Goal: Information Seeking & Learning: Learn about a topic

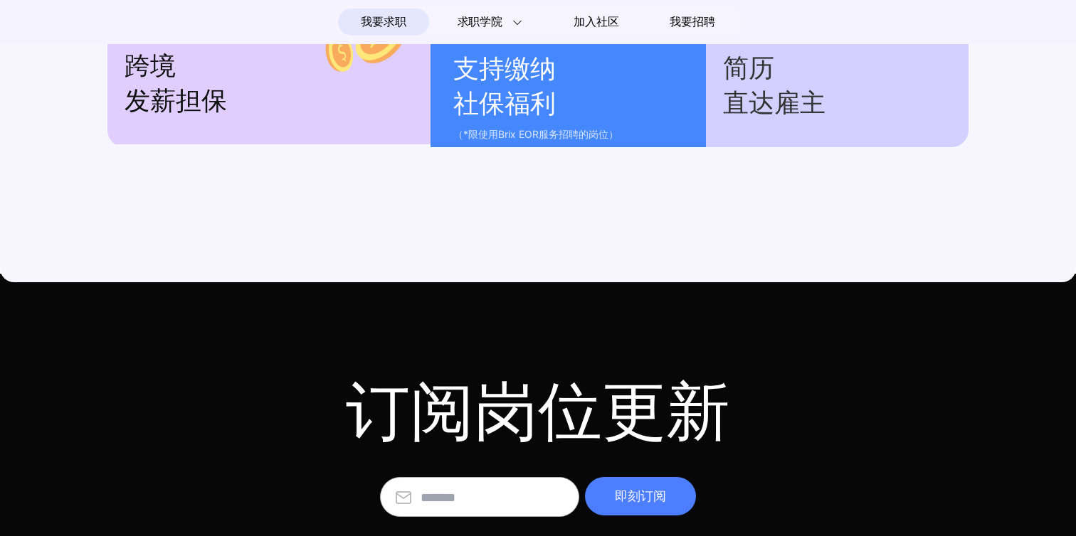
scroll to position [2059, 0]
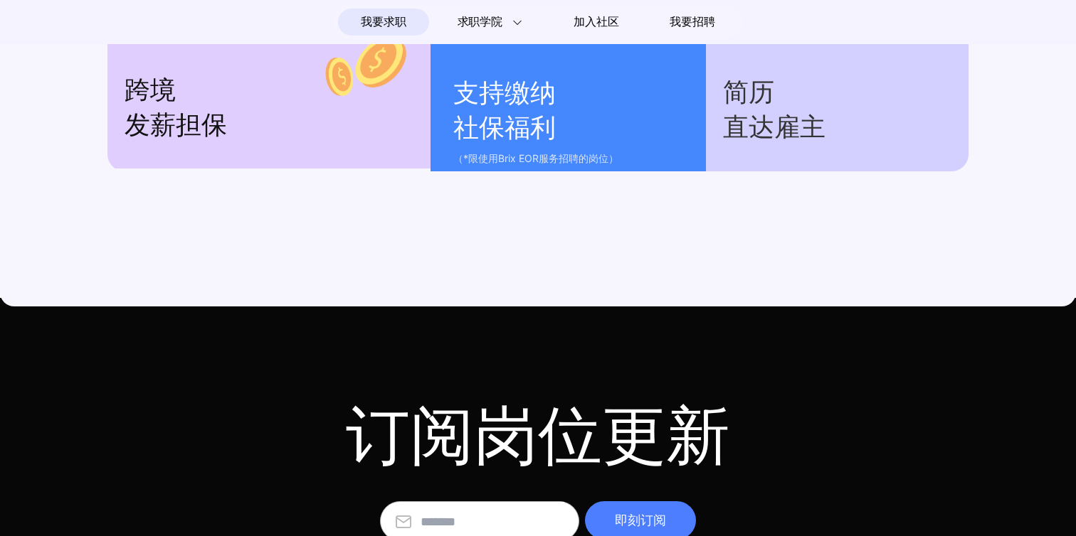
click at [509, 167] on p "（*限使用Brix EOR服务招聘的岗位）" at bounding box center [572, 158] width 238 height 17
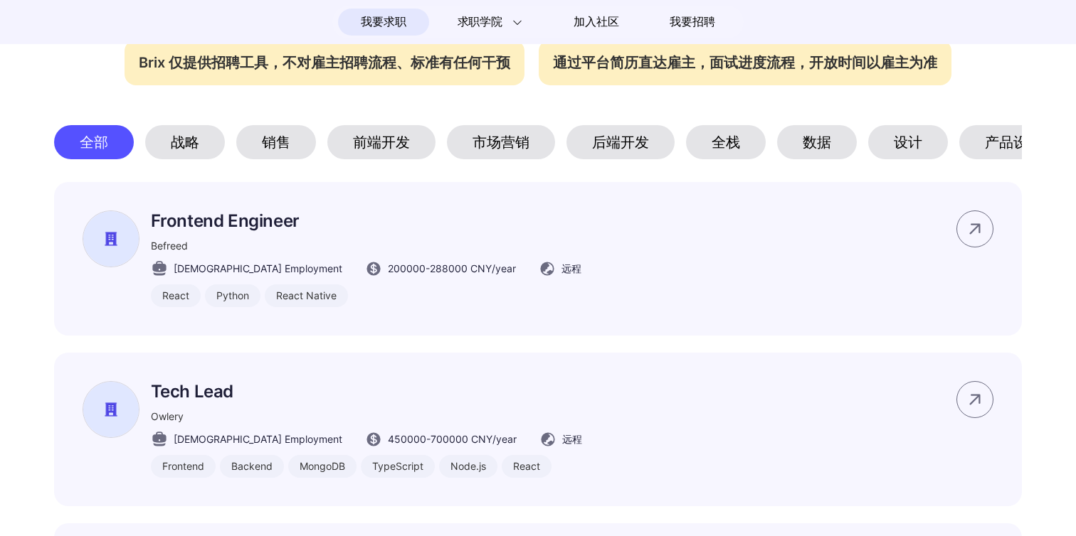
scroll to position [747, 0]
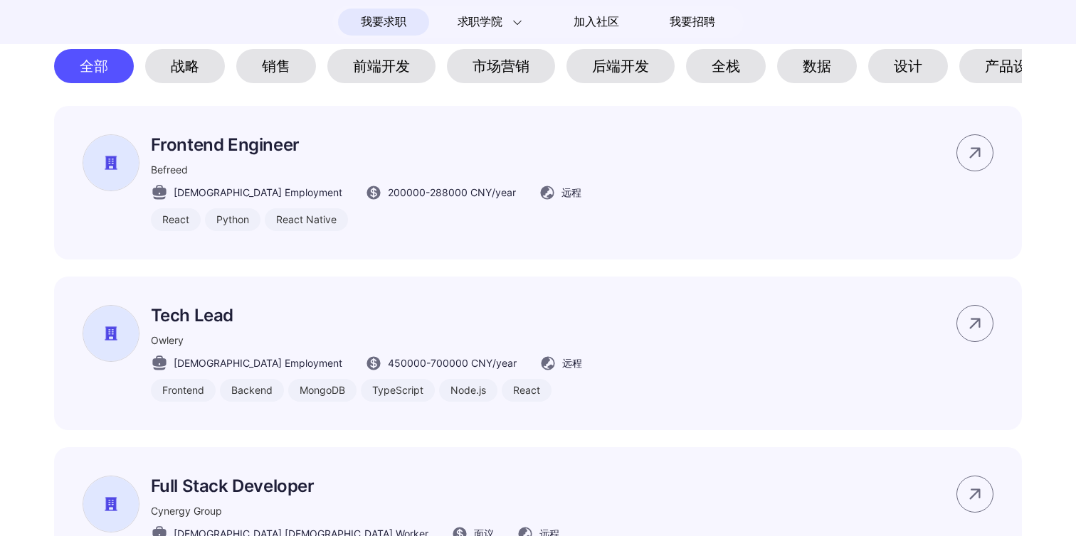
click at [608, 65] on div "后端开发" at bounding box center [620, 66] width 108 height 34
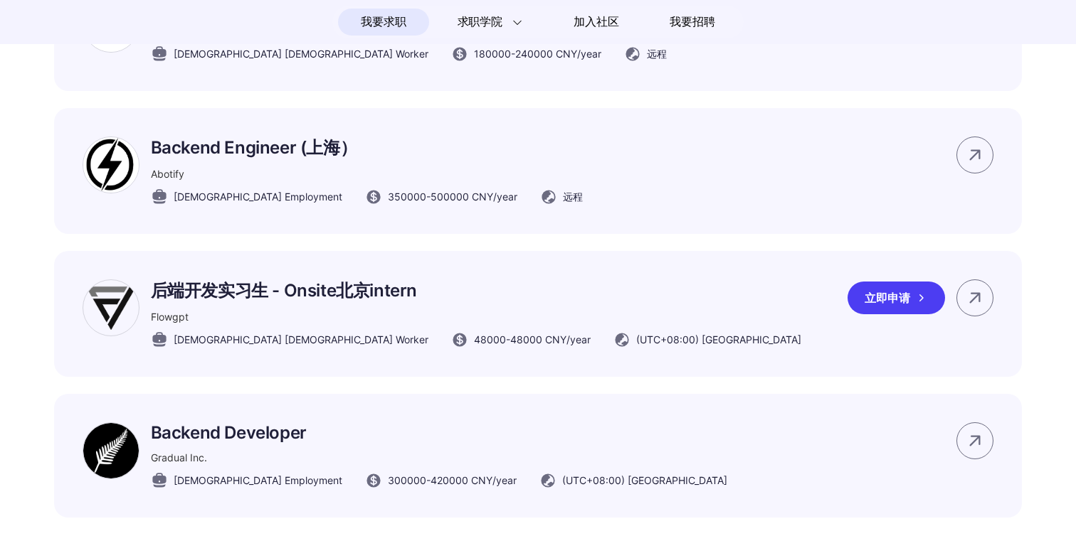
scroll to position [886, 0]
click at [230, 294] on p "后端开发实习生 - Onsite北京intern" at bounding box center [476, 290] width 650 height 23
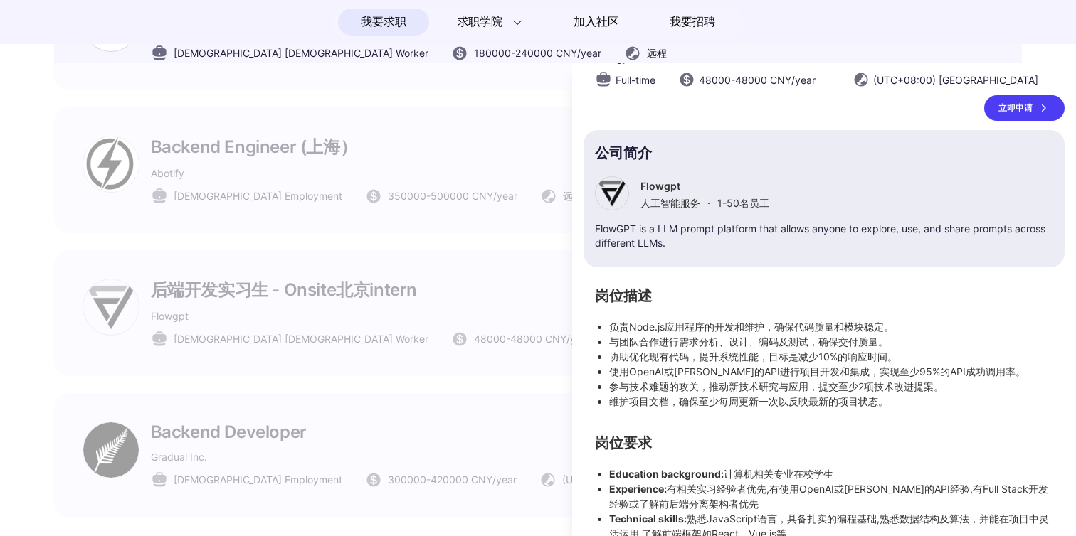
scroll to position [110, 0]
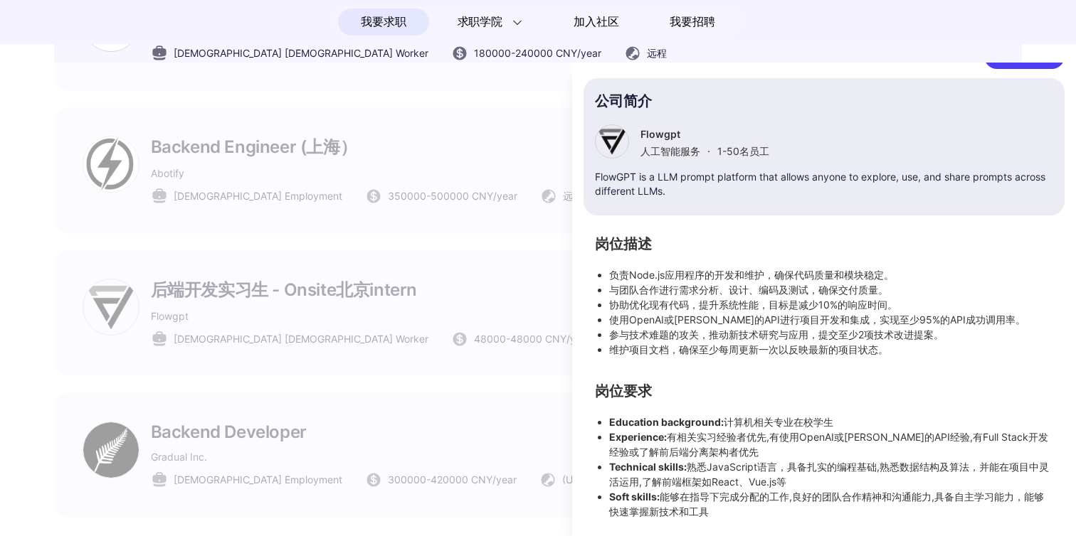
click at [364, 300] on div at bounding box center [538, 300] width 1076 height 474
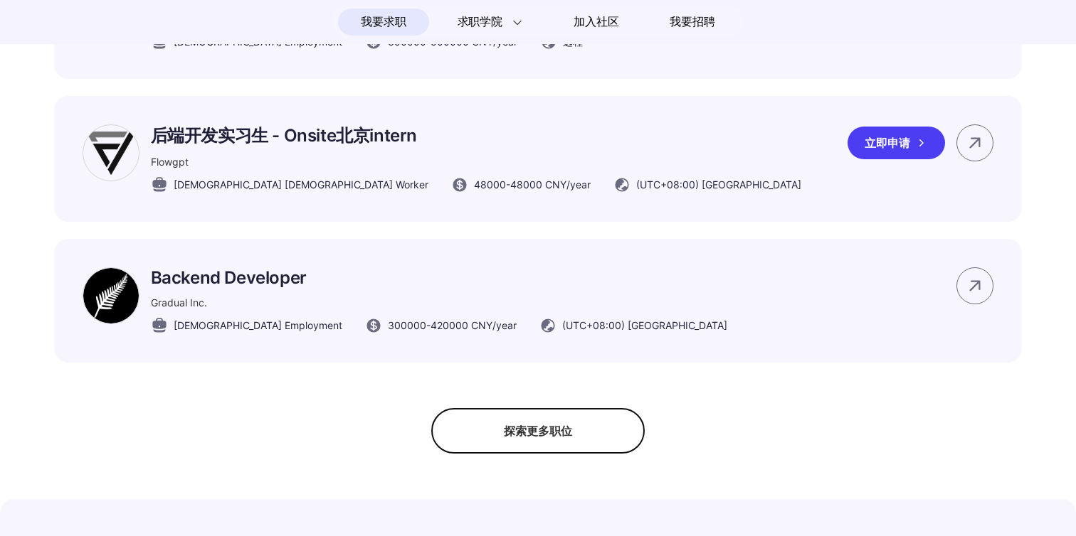
scroll to position [1058, 0]
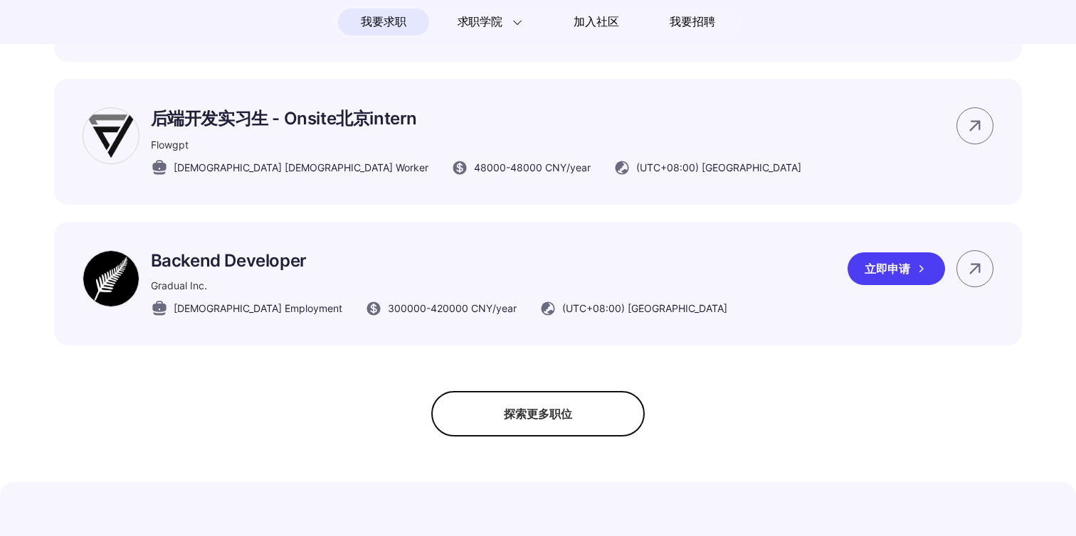
click at [196, 258] on p "Backend Developer" at bounding box center [439, 260] width 576 height 21
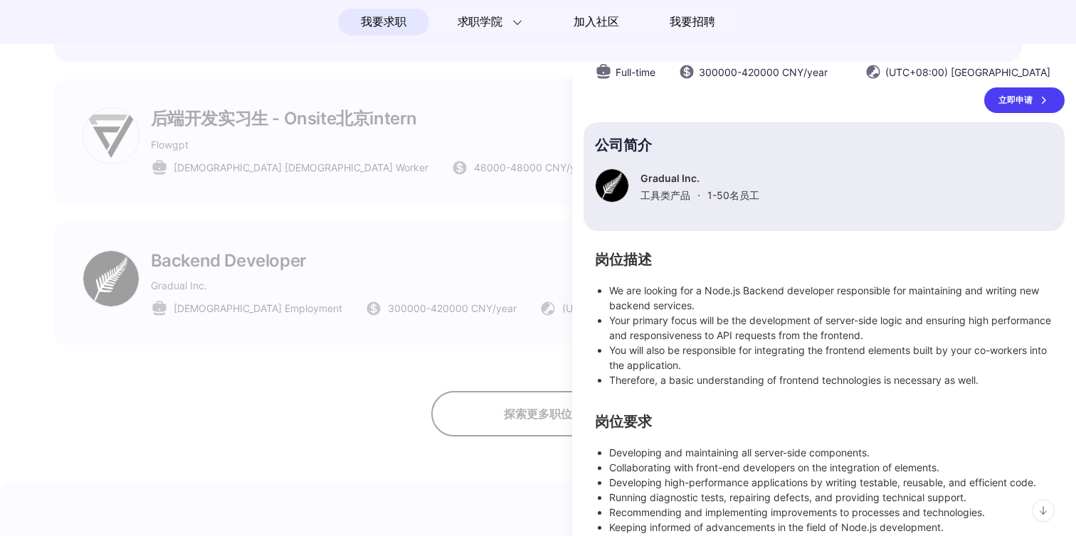
scroll to position [79, 0]
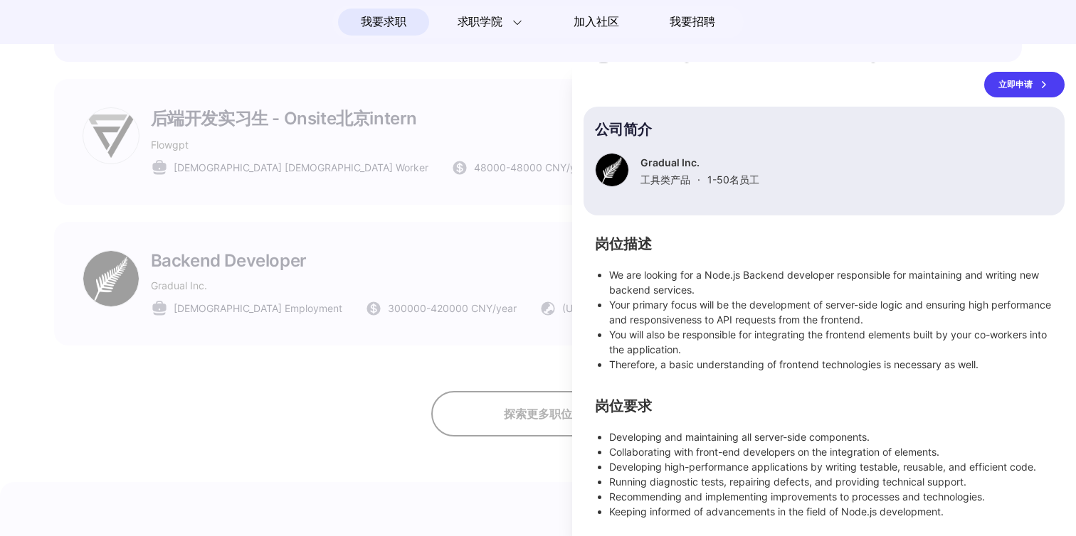
click at [376, 217] on div at bounding box center [538, 300] width 1076 height 474
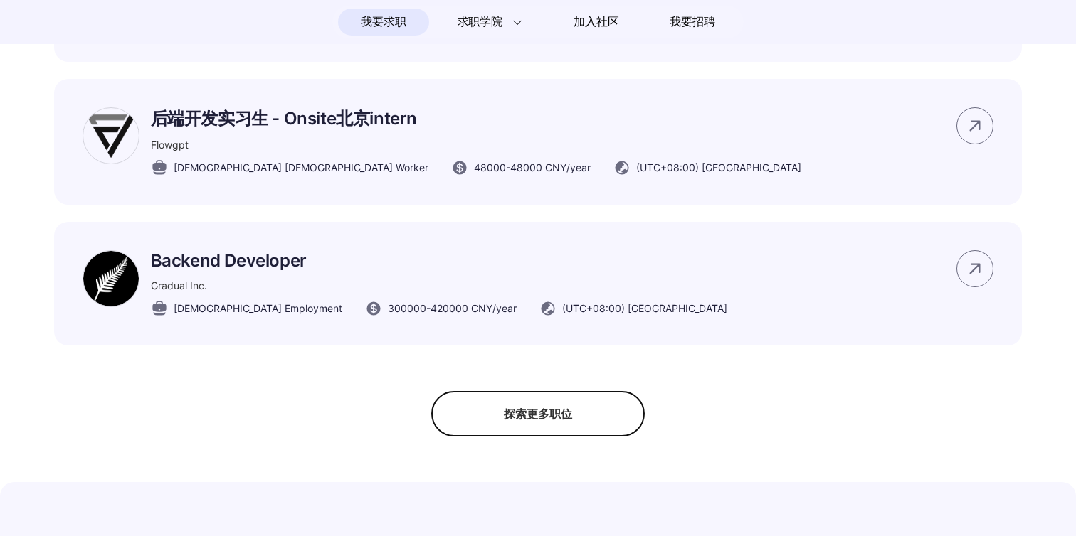
click at [548, 447] on div "我要求职 求职学院 Interview 101 求职入门手册 远程工作者访谈 加入社区 我要招聘 远程 岗位布告栏 好的工作，可以没有工位 了解Brix #码…" at bounding box center [538, 230] width 1076 height 2577
click at [549, 433] on div "探索更多职位" at bounding box center [537, 414] width 213 height 46
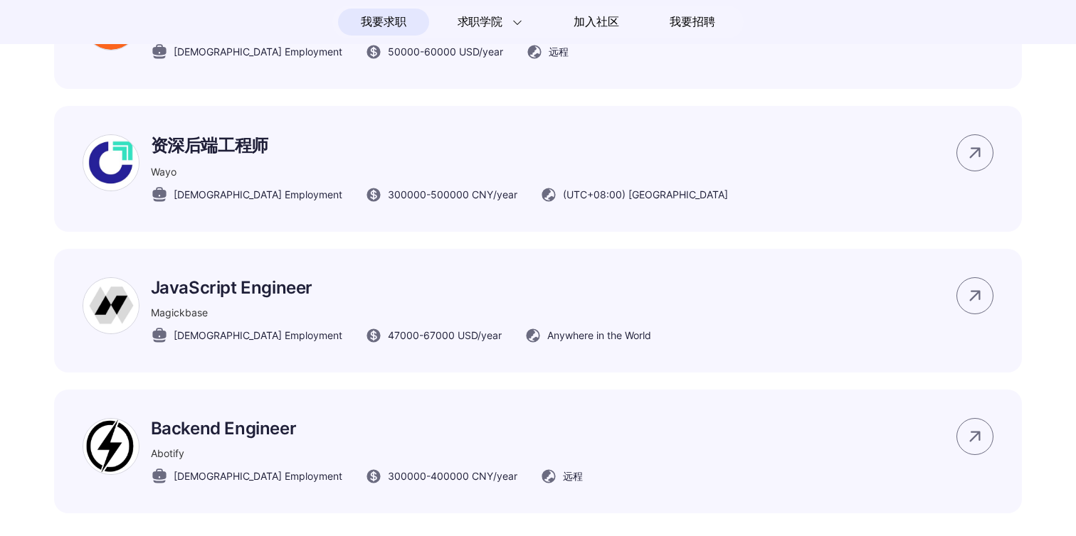
scroll to position [1738, 0]
click at [183, 134] on div "资深后端工程师 [PERSON_NAME] [DEMOGRAPHIC_DATA] Employment 300000 - 500000 CNY /year (…" at bounding box center [538, 168] width 968 height 126
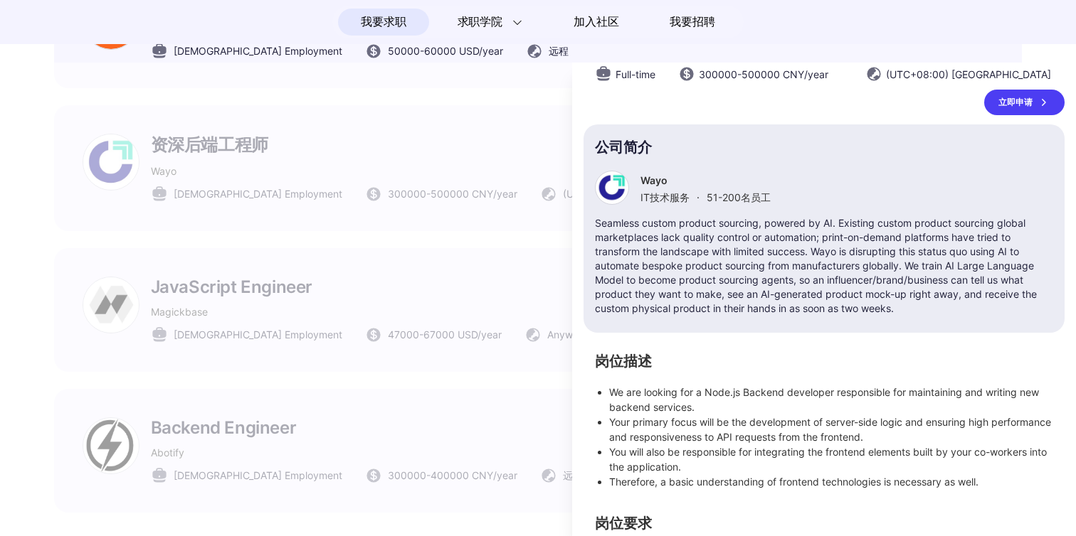
click at [183, 136] on div at bounding box center [538, 300] width 1076 height 474
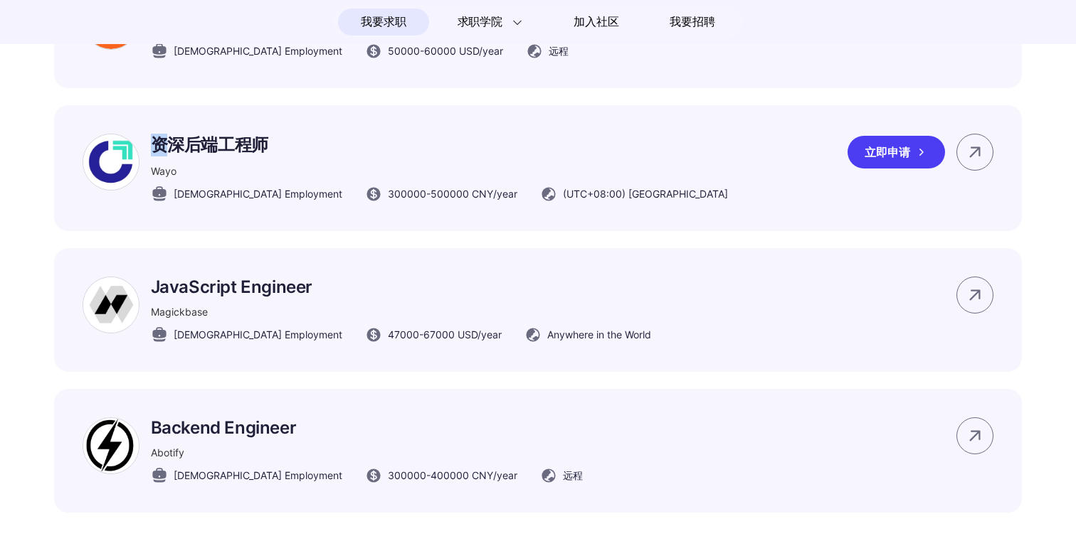
click at [183, 136] on div "资深后端工程师 [PERSON_NAME] [DEMOGRAPHIC_DATA] Employment 300000 - 500000 CNY /year (…" at bounding box center [538, 168] width 968 height 126
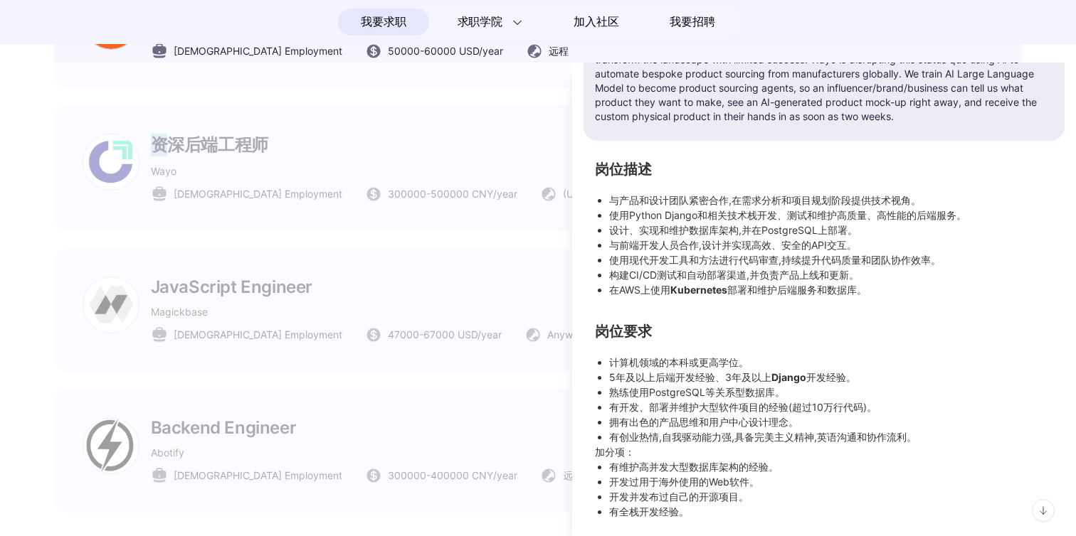
scroll to position [0, 0]
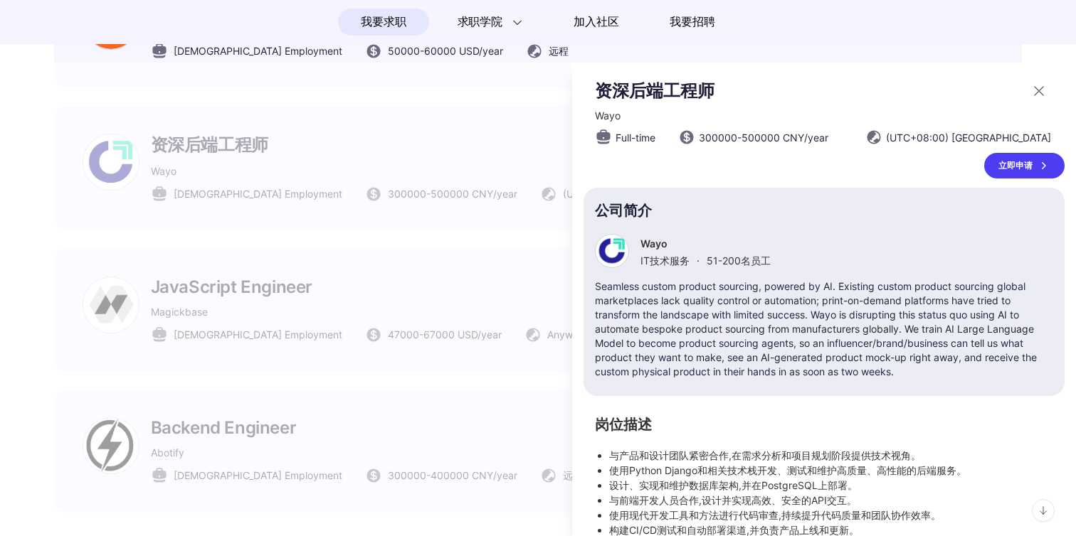
click at [430, 219] on div at bounding box center [538, 300] width 1076 height 474
